Goal: Check status: Check status

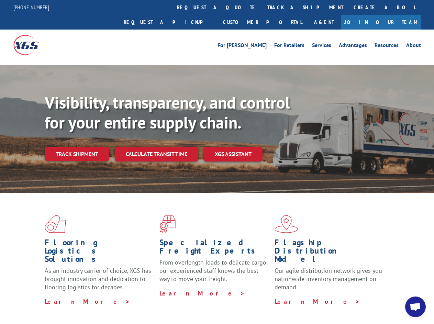
click at [217, 162] on div "Visibility, transparency, and control for your entire supply chain. Track shipm…" at bounding box center [239, 141] width 389 height 96
click at [262, 7] on link "track a shipment" at bounding box center [305, 7] width 86 height 15
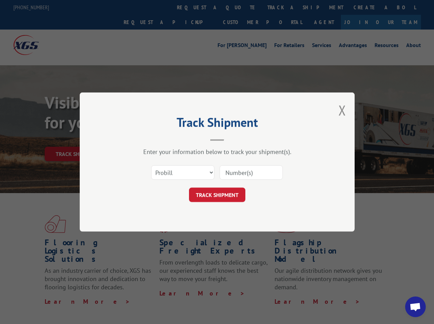
click at [240, 7] on div "Track Shipment Enter your information below to track your shipment(s). Select c…" at bounding box center [217, 162] width 434 height 324
click at [283, 7] on div "Track Shipment Enter your information below to track your shipment(s). Select c…" at bounding box center [217, 162] width 434 height 324
click at [77, 139] on div "Track Shipment Enter your information below to track your shipment(s). Select c…" at bounding box center [217, 162] width 434 height 324
click at [156, 139] on header "Track Shipment" at bounding box center [217, 128] width 206 height 23
click at [233, 139] on header "Track Shipment" at bounding box center [217, 128] width 206 height 23
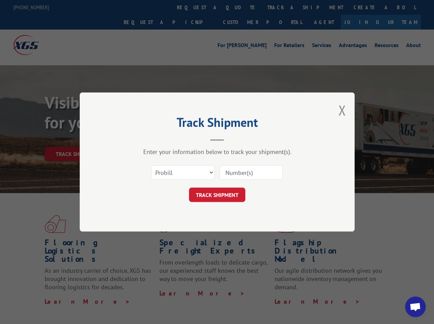
click at [415, 307] on span "Open chat" at bounding box center [414, 308] width 11 height 10
